Goal: Task Accomplishment & Management: Manage account settings

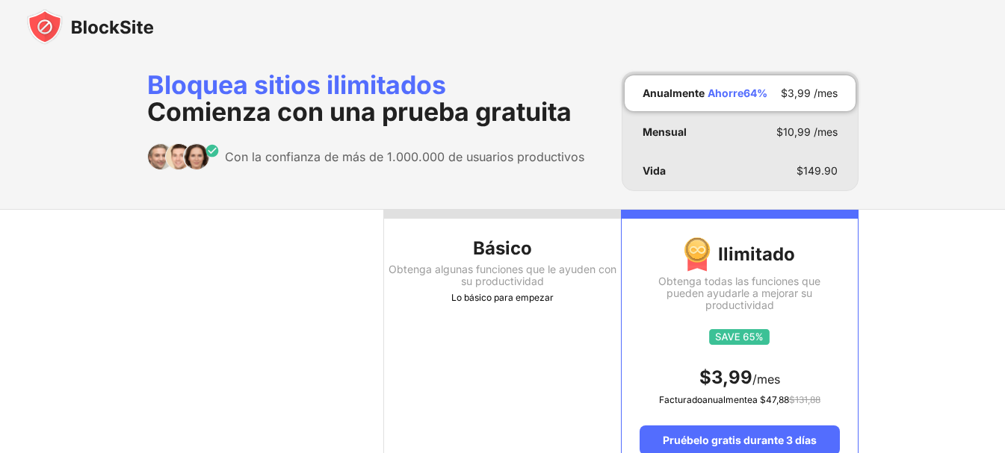
drag, startPoint x: 0, startPoint y: 0, endPoint x: 598, endPoint y: 29, distance: 599.0
click at [598, 29] on div at bounding box center [502, 27] width 1005 height 54
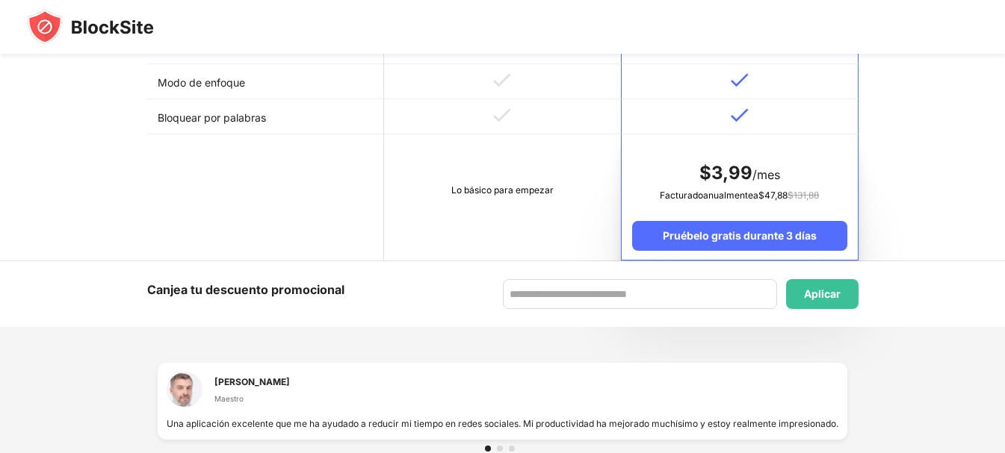
scroll to position [597, 0]
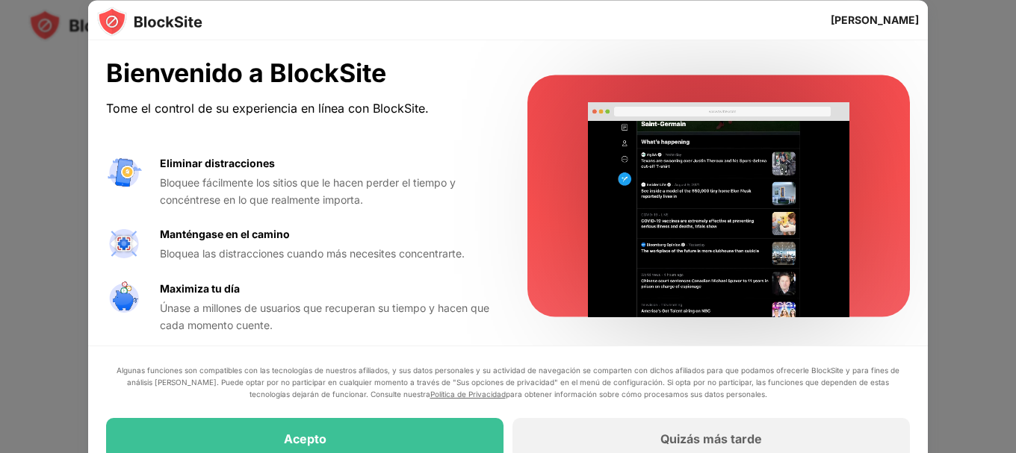
scroll to position [7, 0]
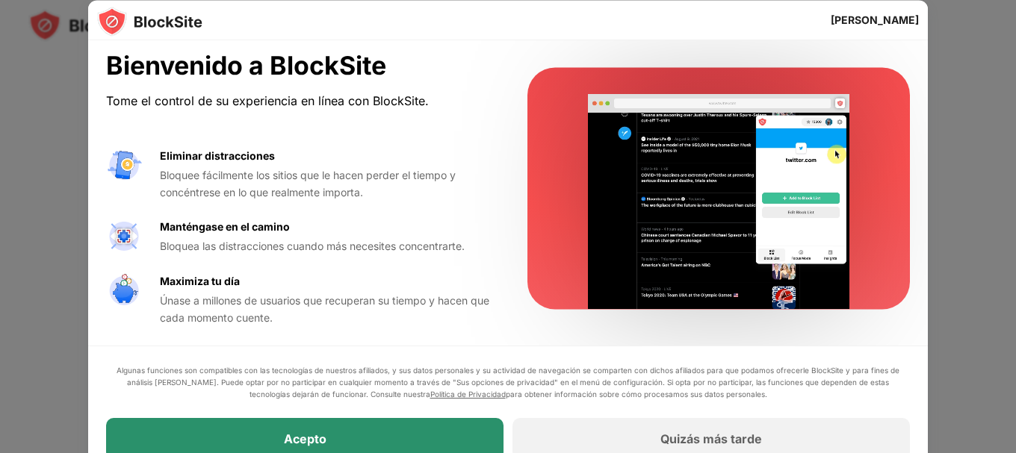
click at [347, 435] on div "Acepto" at bounding box center [304, 439] width 397 height 42
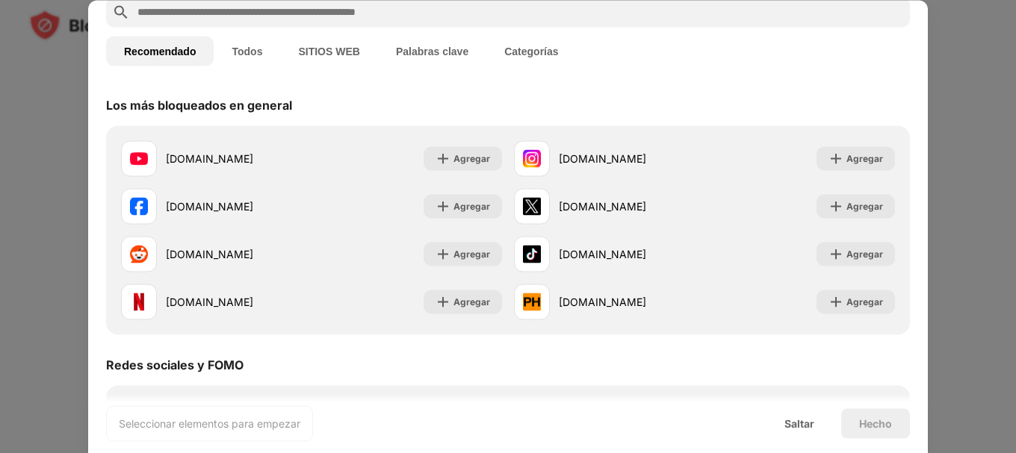
scroll to position [0, 0]
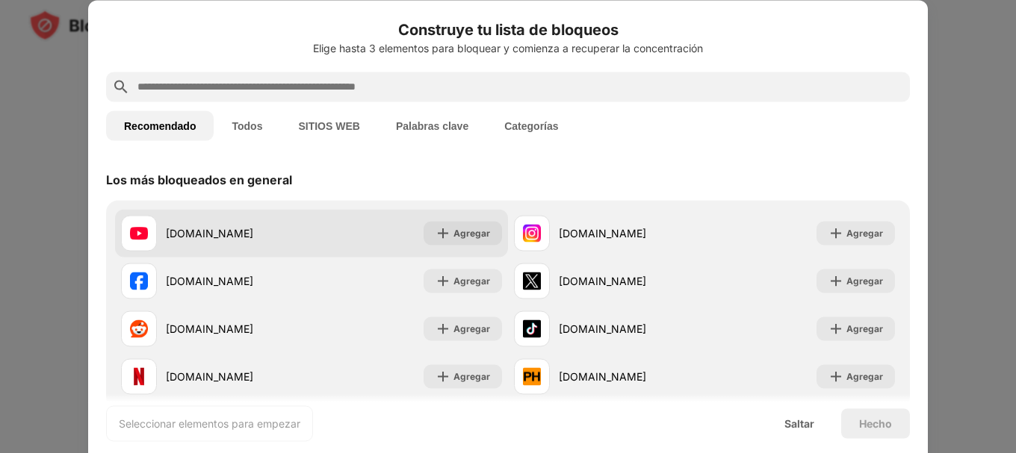
click at [368, 217] on div "[DOMAIN_NAME] Agregar" at bounding box center [311, 233] width 393 height 48
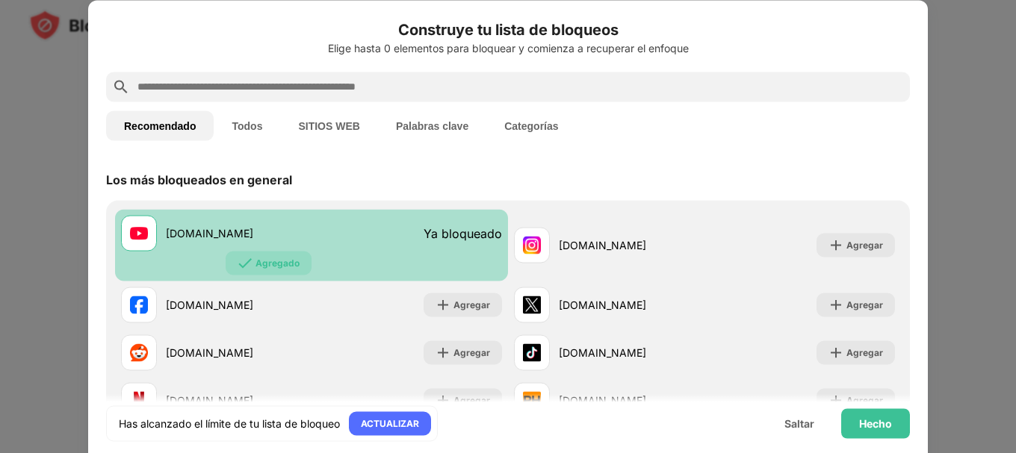
click at [368, 217] on div "[DOMAIN_NAME] Ya bloqueado Agregado" at bounding box center [311, 245] width 393 height 72
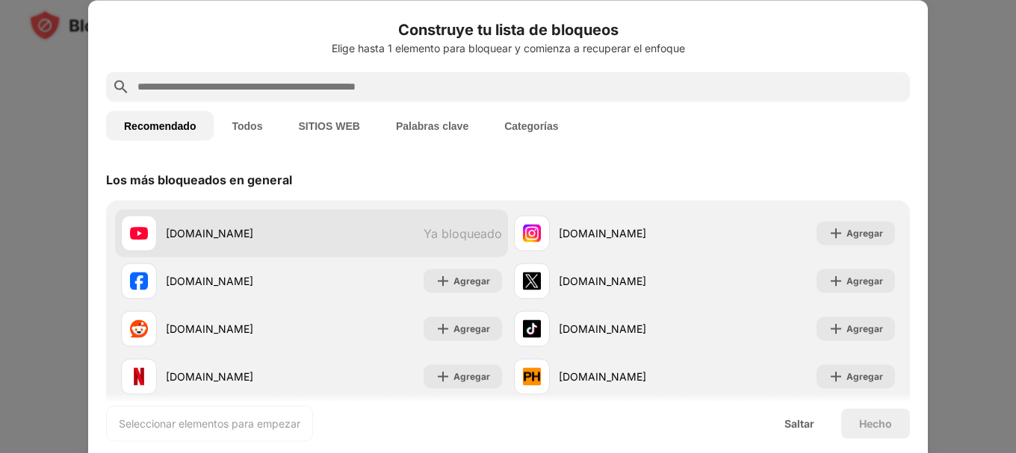
drag, startPoint x: 469, startPoint y: 244, endPoint x: 414, endPoint y: 223, distance: 59.1
click at [414, 223] on div "[DOMAIN_NAME] Ya bloqueado" at bounding box center [311, 233] width 393 height 48
drag, startPoint x: 362, startPoint y: 220, endPoint x: 329, endPoint y: 220, distance: 33.6
click at [360, 220] on div "[DOMAIN_NAME] Ya bloqueado" at bounding box center [311, 233] width 393 height 48
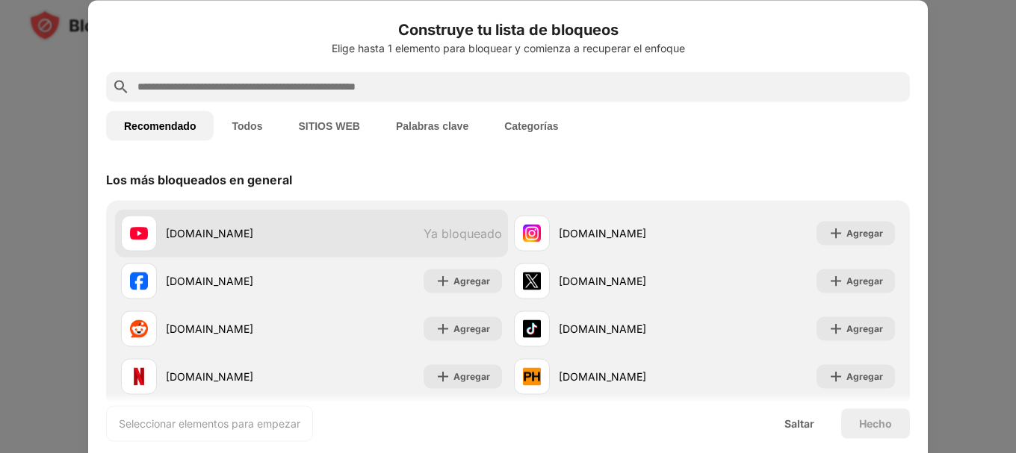
click at [299, 221] on div "[DOMAIN_NAME]" at bounding box center [216, 233] width 190 height 36
click at [301, 225] on div "[DOMAIN_NAME]" at bounding box center [216, 233] width 190 height 36
click at [325, 226] on div "[DOMAIN_NAME] Ya bloqueado" at bounding box center [311, 233] width 393 height 48
click at [327, 226] on div "[DOMAIN_NAME] Ya bloqueado" at bounding box center [311, 233] width 393 height 48
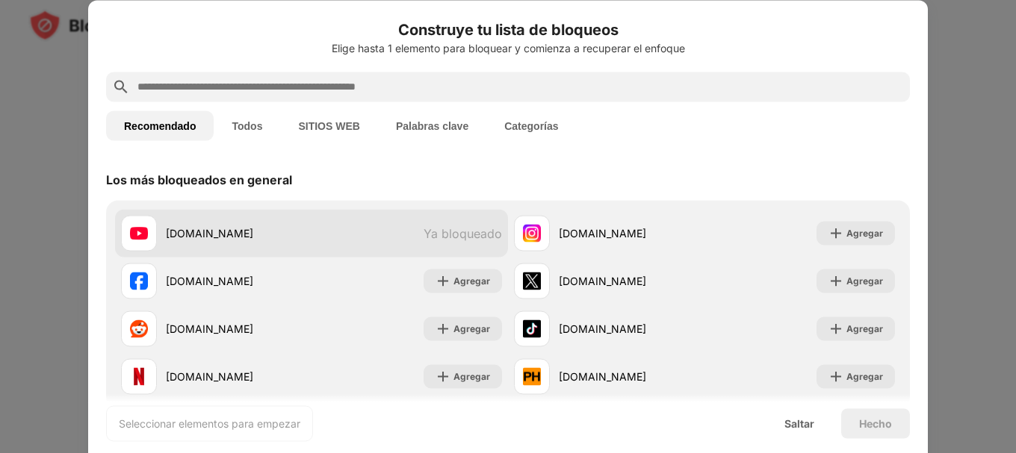
click at [328, 226] on div "[DOMAIN_NAME] Ya bloqueado" at bounding box center [311, 233] width 393 height 48
click at [334, 226] on div "[DOMAIN_NAME] Ya bloqueado" at bounding box center [311, 233] width 393 height 48
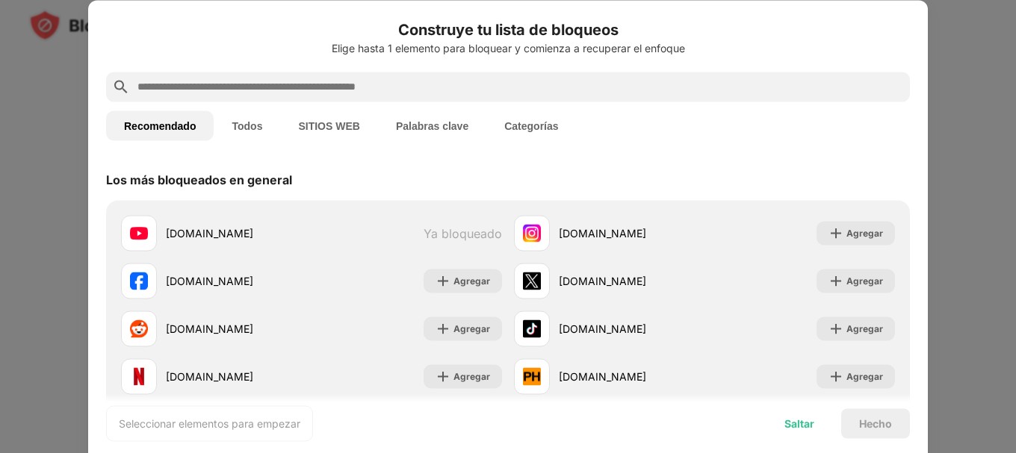
click at [772, 415] on div "Saltar" at bounding box center [799, 424] width 66 height 30
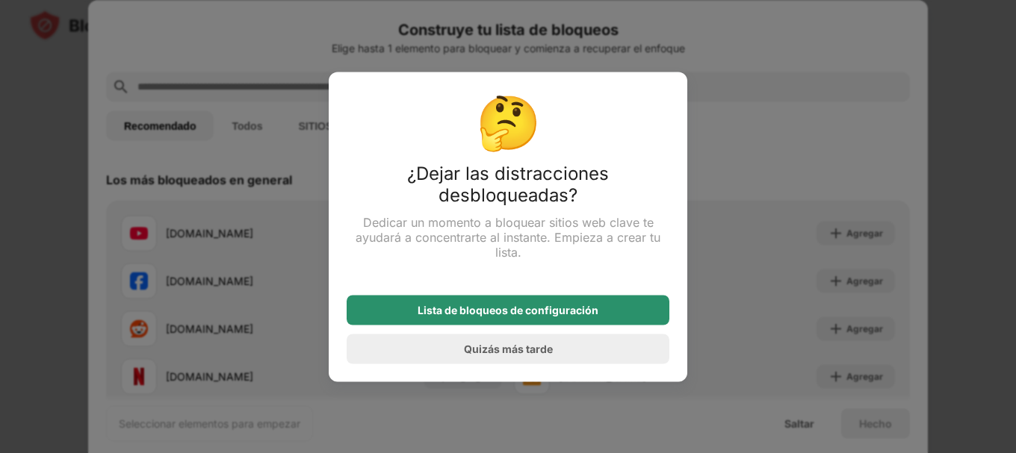
click at [536, 314] on font "Lista de bloqueos de configuración" at bounding box center [508, 309] width 181 height 13
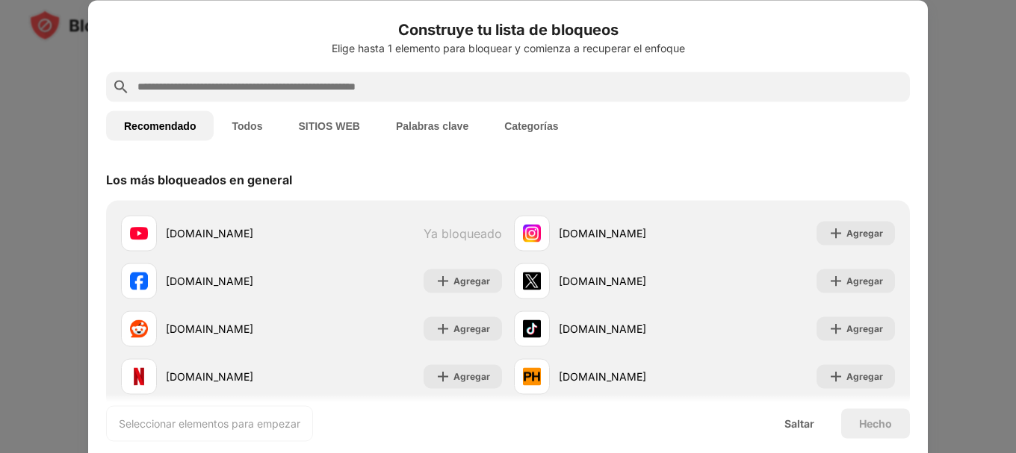
drag, startPoint x: 224, startPoint y: 122, endPoint x: 241, endPoint y: 121, distance: 17.2
click at [224, 123] on button "Todos" at bounding box center [247, 126] width 66 height 30
click at [241, 121] on font "Todos" at bounding box center [247, 125] width 31 height 12
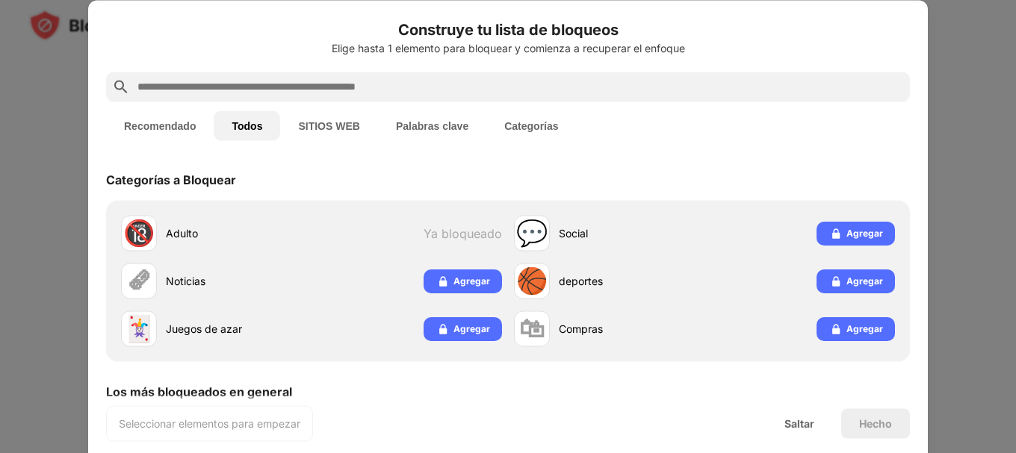
click at [320, 126] on font "SITIOS WEB" at bounding box center [328, 125] width 61 height 12
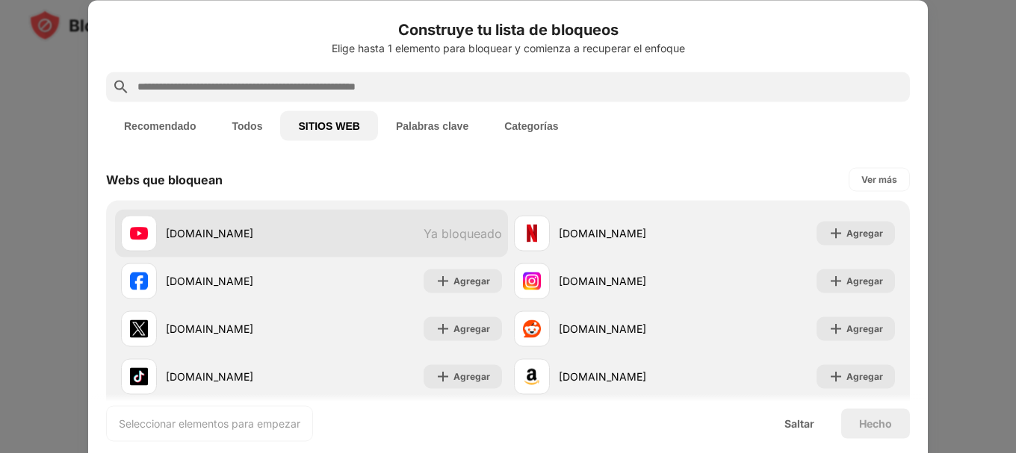
drag, startPoint x: 406, startPoint y: 226, endPoint x: 275, endPoint y: 225, distance: 130.7
click at [275, 226] on div "[DOMAIN_NAME]" at bounding box center [239, 234] width 146 height 16
drag, startPoint x: 275, startPoint y: 225, endPoint x: 226, endPoint y: 223, distance: 49.3
click at [221, 226] on div "[DOMAIN_NAME]" at bounding box center [239, 234] width 146 height 16
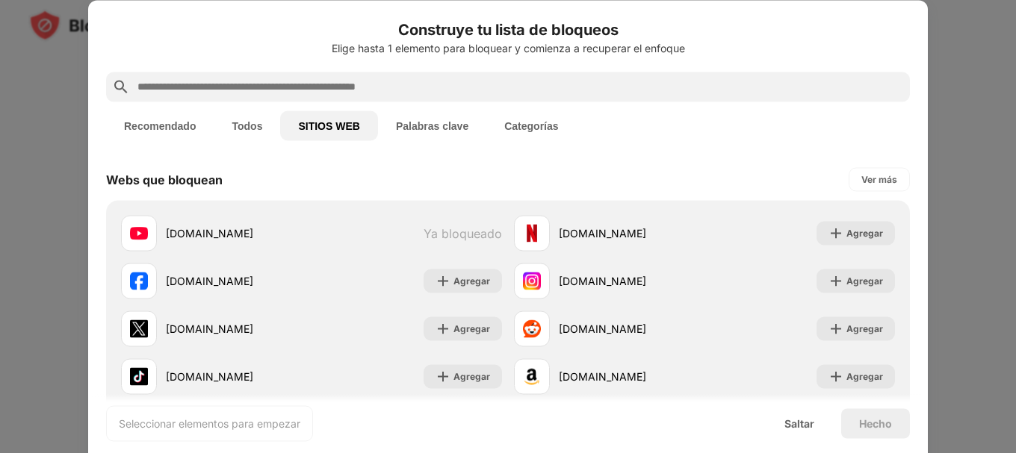
click at [436, 124] on font "Palabras clave" at bounding box center [432, 125] width 72 height 12
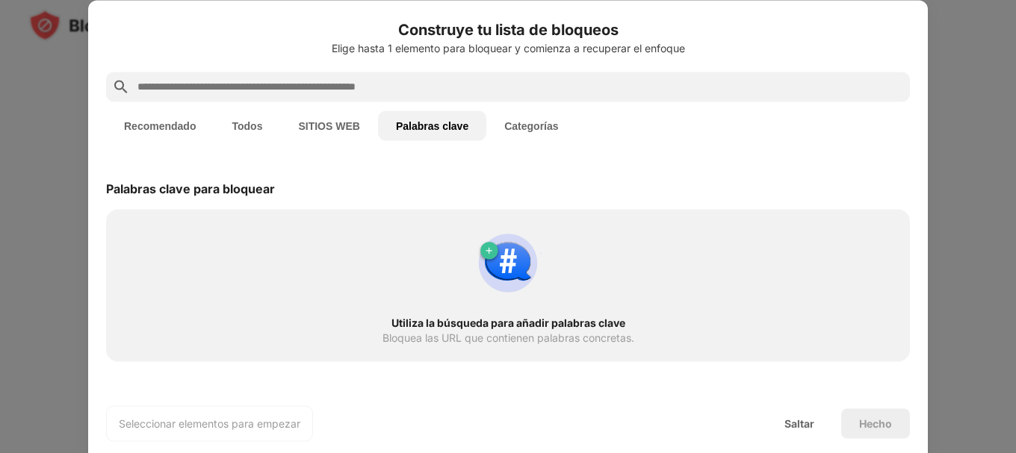
click at [333, 119] on font "SITIOS WEB" at bounding box center [328, 125] width 61 height 12
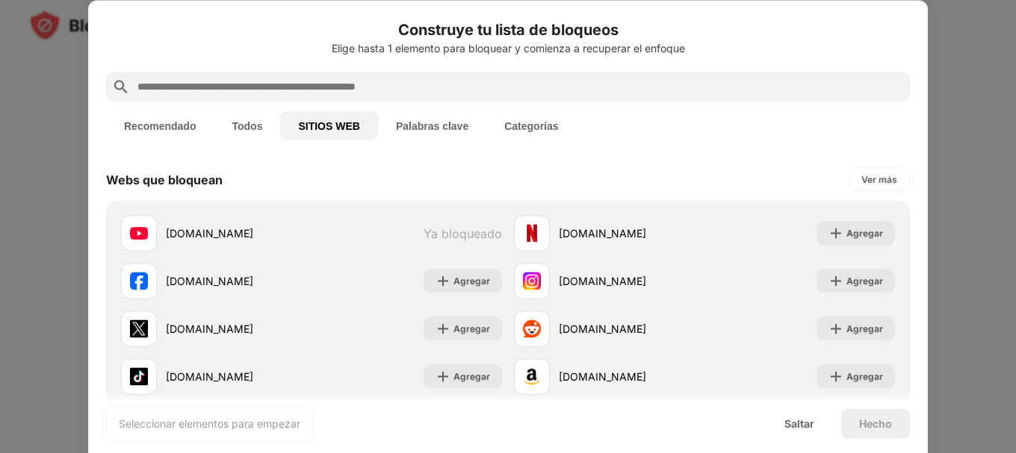
click at [320, 90] on input "text" at bounding box center [520, 87] width 768 height 18
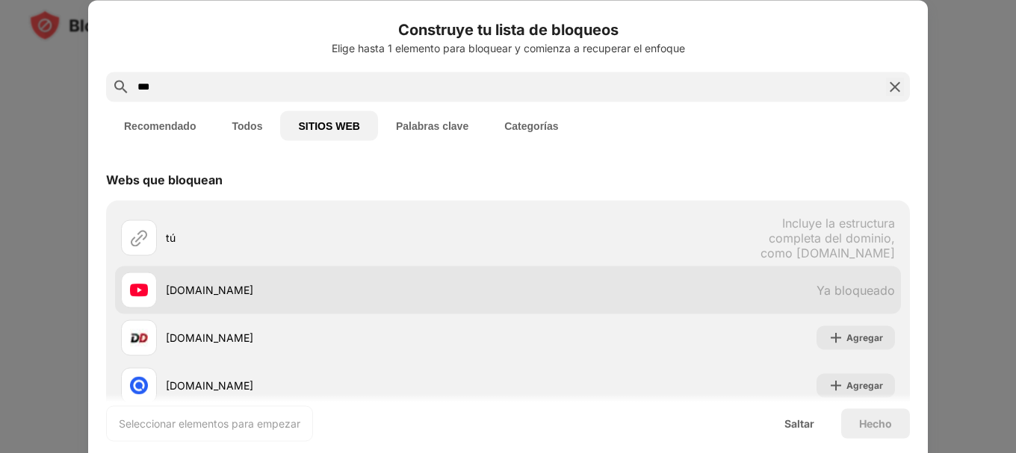
type input "***"
click at [270, 288] on div "[DOMAIN_NAME]" at bounding box center [337, 290] width 342 height 16
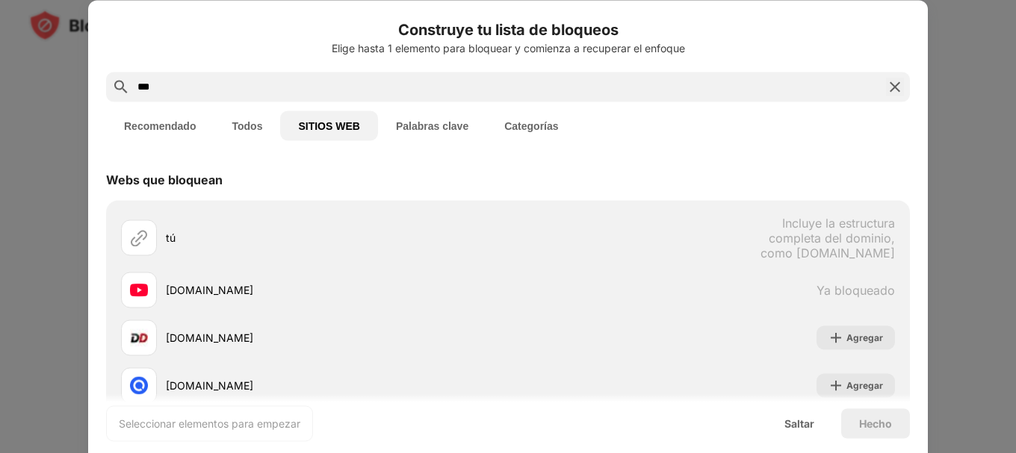
drag, startPoint x: 270, startPoint y: 288, endPoint x: 34, endPoint y: 323, distance: 238.7
click at [34, 323] on div at bounding box center [508, 226] width 1016 height 453
